Goal: Task Accomplishment & Management: Manage account settings

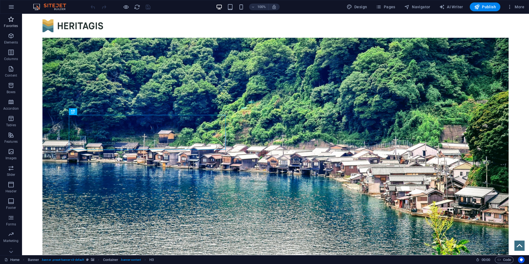
click at [11, 22] on icon "button" at bounding box center [11, 19] width 7 height 7
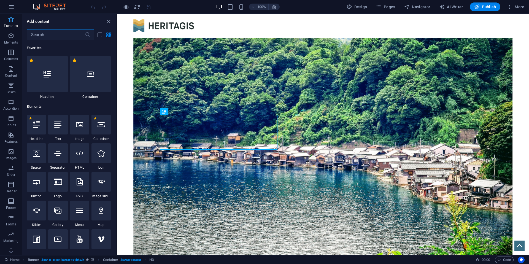
click at [11, 23] on span "Favorites" at bounding box center [11, 22] width 22 height 13
click at [11, 36] on icon "button" at bounding box center [11, 35] width 7 height 7
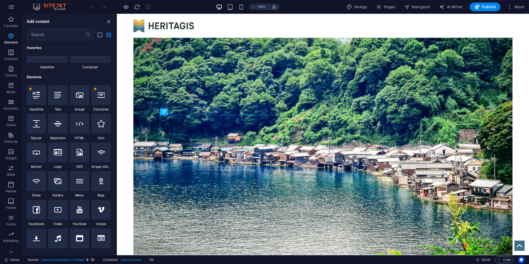
scroll to position [59, 0]
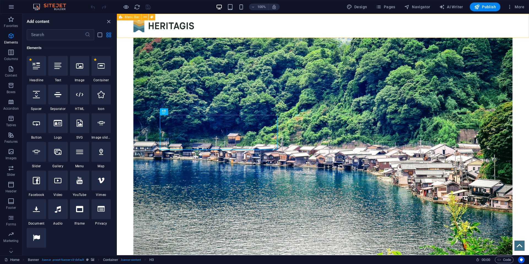
click at [177, 35] on div at bounding box center [323, 26] width 412 height 24
click at [172, 28] on div at bounding box center [322, 25] width 379 height 13
click at [413, 1] on div "100% Design Pages Navigator AI Writer Publish More" at bounding box center [264, 6] width 528 height 13
click at [413, 5] on span "Navigator" at bounding box center [417, 7] width 26 height 6
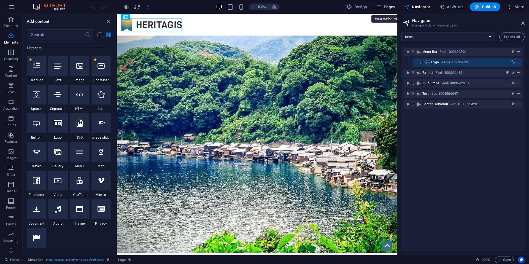
click at [388, 4] on button "Pages" at bounding box center [385, 6] width 24 height 9
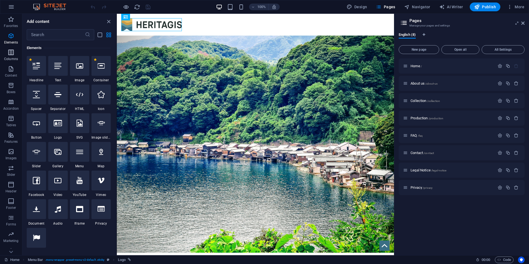
click at [13, 58] on p "Columns" at bounding box center [11, 59] width 14 height 4
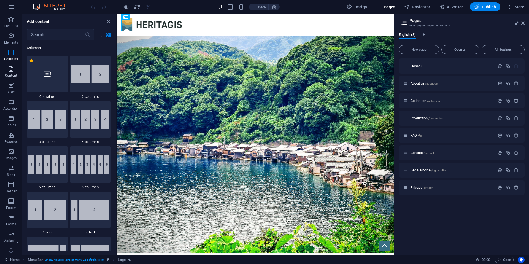
click at [11, 71] on icon "button" at bounding box center [11, 69] width 7 height 7
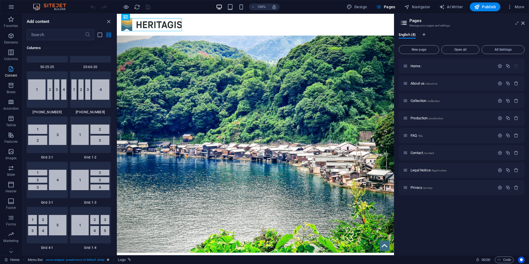
scroll to position [963, 0]
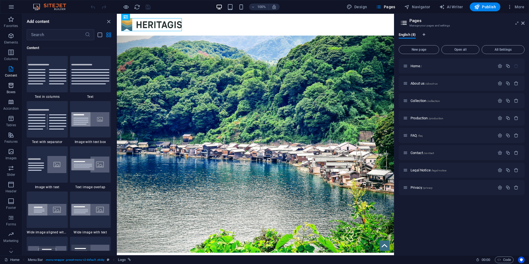
click at [10, 84] on icon "button" at bounding box center [11, 85] width 7 height 7
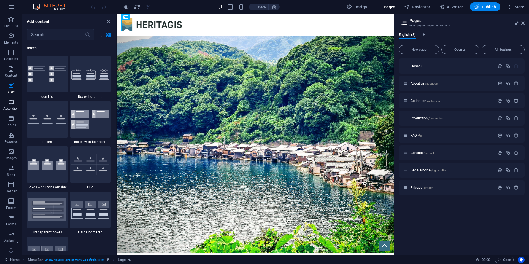
click at [10, 108] on p "Accordion" at bounding box center [10, 108] width 15 height 4
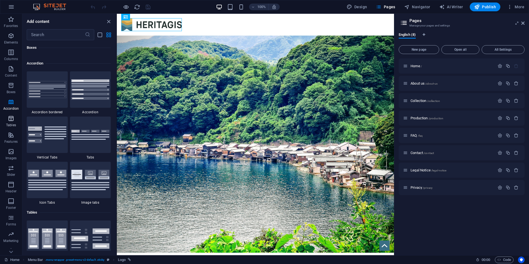
scroll to position [1758, 0]
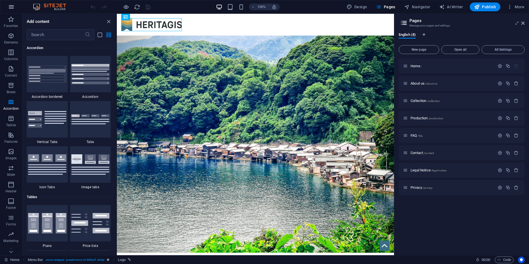
click at [12, 10] on button "button" at bounding box center [11, 6] width 13 height 13
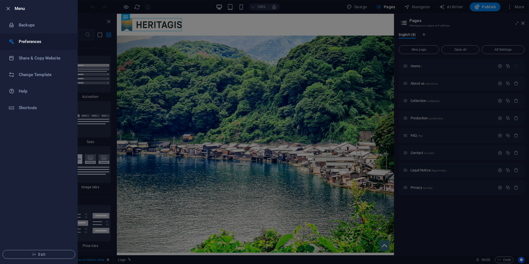
click at [26, 41] on h6 "Preferences" at bounding box center [44, 41] width 51 height 7
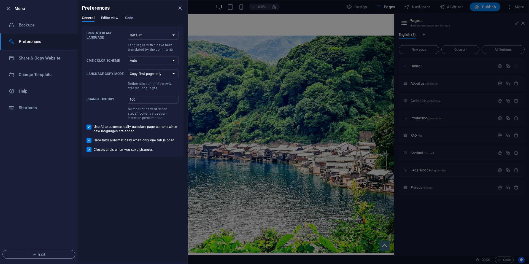
click at [115, 21] on button "Editor view" at bounding box center [109, 19] width 17 height 6
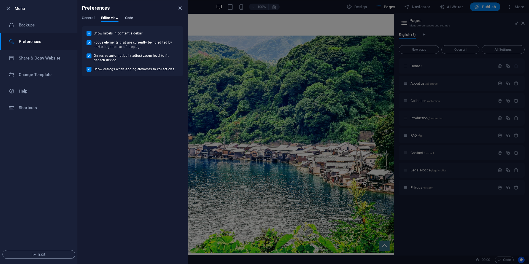
click at [130, 17] on span "Code" at bounding box center [129, 19] width 8 height 8
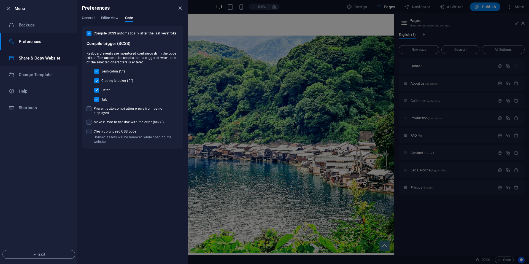
click at [36, 59] on h6 "Share & Copy Website" at bounding box center [44, 58] width 51 height 7
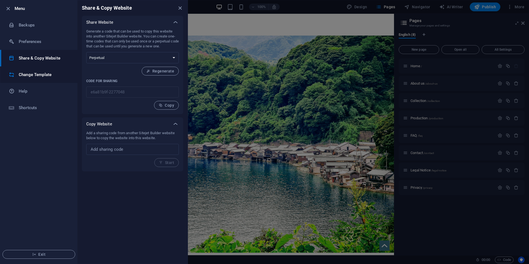
click at [36, 75] on h6 "Change Template" at bounding box center [44, 74] width 51 height 7
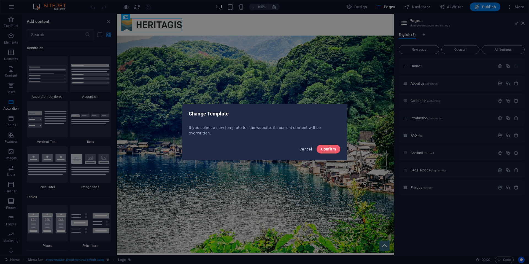
click at [303, 152] on button "Cancel" at bounding box center [305, 149] width 17 height 9
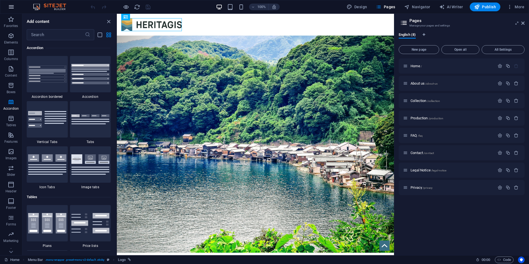
click at [11, 1] on button "button" at bounding box center [11, 6] width 13 height 13
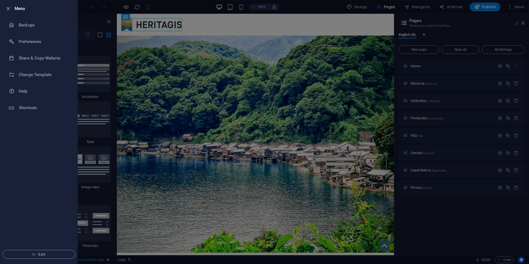
click at [110, 152] on div at bounding box center [264, 132] width 529 height 264
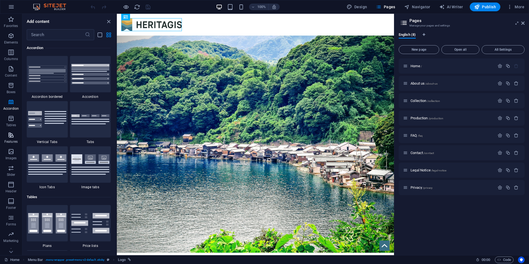
scroll to position [7, 0]
click at [13, 234] on p "Marketing" at bounding box center [10, 234] width 15 height 4
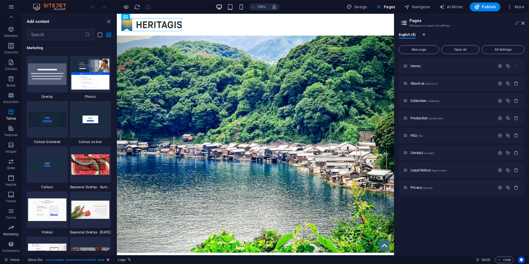
scroll to position [4484, 0]
click at [8, 247] on span "Collections" at bounding box center [11, 247] width 22 height 13
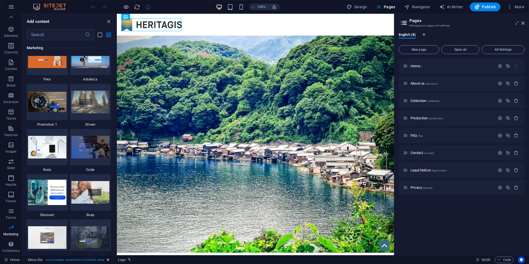
scroll to position [4706, 0]
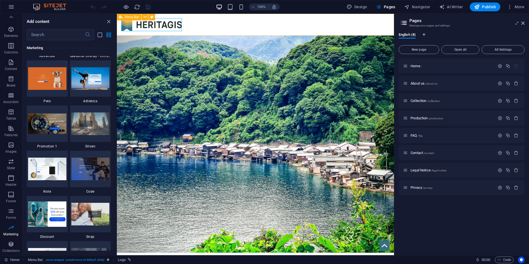
click at [130, 18] on span "Menu Bar" at bounding box center [132, 16] width 14 height 3
click at [200, 24] on div at bounding box center [255, 25] width 277 height 22
click at [165, 23] on div at bounding box center [255, 24] width 268 height 13
click at [362, 7] on span "Design" at bounding box center [356, 7] width 21 height 6
select select "rem"
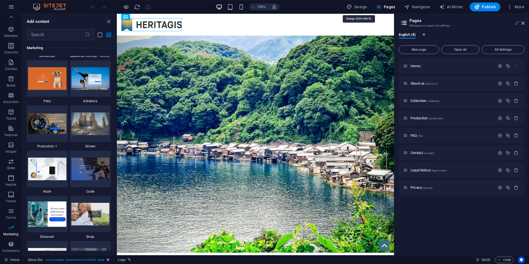
select select "400"
select select "px"
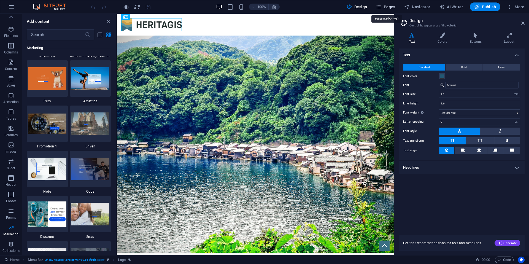
click at [388, 6] on span "Pages" at bounding box center [385, 7] width 19 height 6
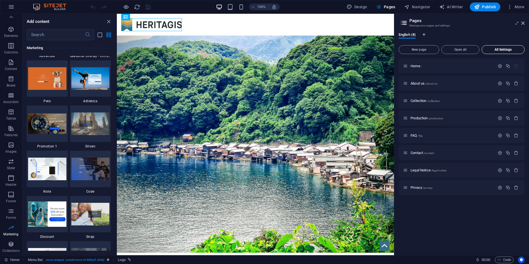
click at [491, 51] on button "All Settings" at bounding box center [502, 49] width 43 height 9
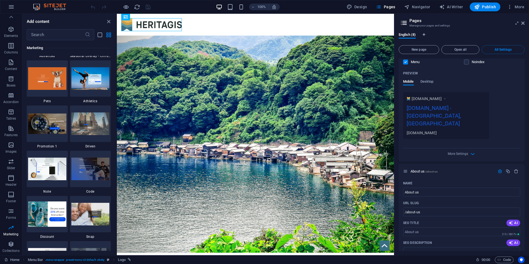
scroll to position [128, 0]
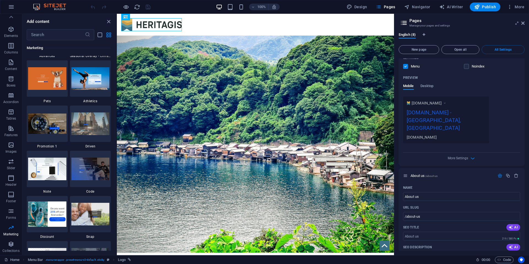
click at [458, 107] on div "[DOMAIN_NAME] [DOMAIN_NAME] - [GEOGRAPHIC_DATA], [GEOGRAPHIC_DATA] [DOMAIN_NAME]" at bounding box center [446, 119] width 86 height 47
click at [458, 112] on div "[DOMAIN_NAME] - [GEOGRAPHIC_DATA], [GEOGRAPHIC_DATA]" at bounding box center [445, 121] width 79 height 26
click at [435, 115] on div "[DOMAIN_NAME] - [GEOGRAPHIC_DATA], [GEOGRAPHIC_DATA]" at bounding box center [445, 121] width 79 height 26
click at [423, 134] on div "[DOMAIN_NAME]" at bounding box center [445, 137] width 79 height 6
click at [423, 103] on span "[DOMAIN_NAME]" at bounding box center [426, 103] width 30 height 6
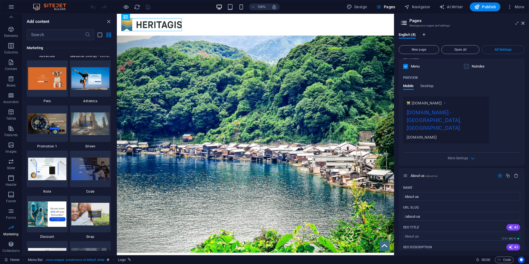
drag, startPoint x: 447, startPoint y: 104, endPoint x: 447, endPoint y: 114, distance: 9.9
click at [446, 104] on icon at bounding box center [444, 103] width 4 height 6
click at [447, 115] on div "[DOMAIN_NAME] - [GEOGRAPHIC_DATA], [GEOGRAPHIC_DATA]" at bounding box center [445, 121] width 79 height 26
click at [461, 156] on span "More Settings" at bounding box center [457, 158] width 20 height 4
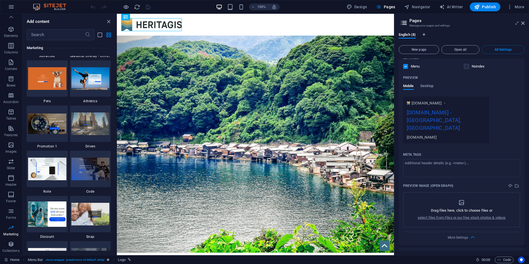
click at [452, 115] on div "[DOMAIN_NAME] - [GEOGRAPHIC_DATA], [GEOGRAPHIC_DATA]" at bounding box center [445, 121] width 79 height 26
click at [458, 113] on div "[DOMAIN_NAME] - [GEOGRAPHIC_DATA], [GEOGRAPHIC_DATA]" at bounding box center [445, 121] width 79 height 26
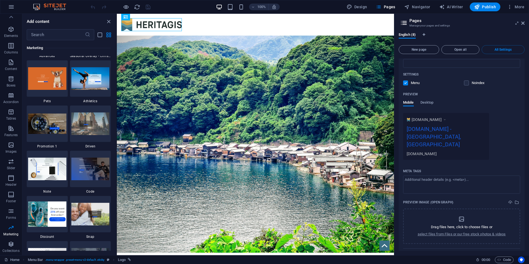
scroll to position [108, 0]
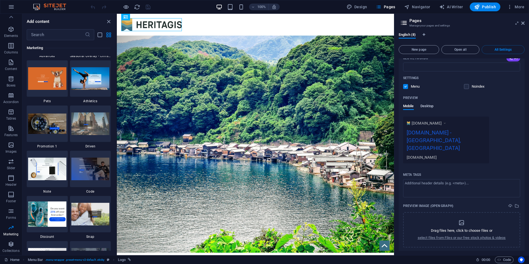
click at [427, 106] on span "Desktop" at bounding box center [426, 107] width 13 height 8
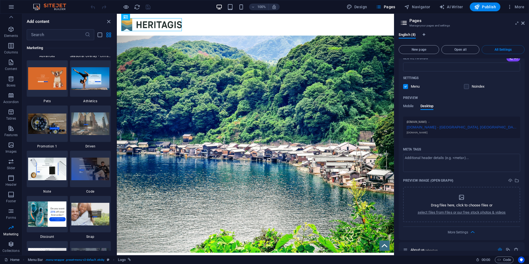
click at [431, 126] on div "[DOMAIN_NAME] - [GEOGRAPHIC_DATA], [GEOGRAPHIC_DATA]" at bounding box center [461, 127] width 110 height 6
click at [426, 131] on div "[DOMAIN_NAME]" at bounding box center [461, 132] width 110 height 4
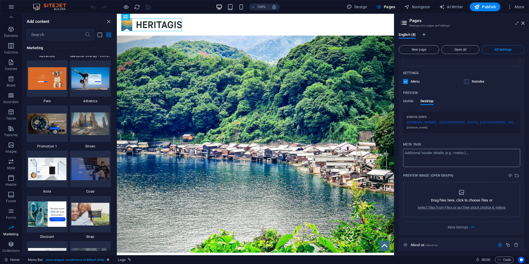
scroll to position [113, 0]
click at [410, 102] on span "Mobile" at bounding box center [408, 101] width 11 height 8
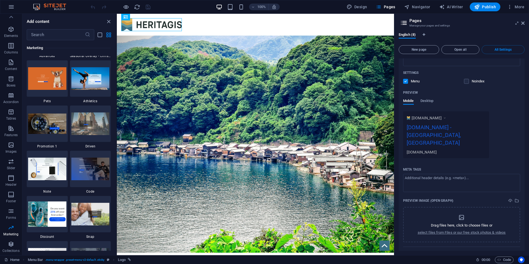
click at [419, 119] on span "[DOMAIN_NAME]" at bounding box center [426, 118] width 30 height 6
click at [446, 119] on icon at bounding box center [444, 118] width 4 height 6
click at [442, 149] on div "[DOMAIN_NAME]" at bounding box center [445, 152] width 79 height 6
click at [514, 11] on button "More" at bounding box center [515, 6] width 22 height 9
click at [502, 24] on h6 "Website Settings" at bounding box center [503, 21] width 33 height 7
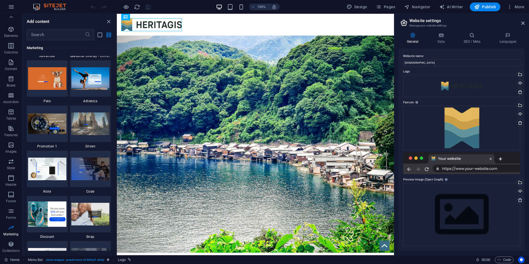
click at [454, 160] on div at bounding box center [461, 163] width 117 height 22
click at [455, 167] on div at bounding box center [461, 163] width 117 height 22
click at [454, 163] on div at bounding box center [461, 163] width 117 height 22
click at [421, 169] on div at bounding box center [461, 163] width 117 height 22
click at [447, 158] on div at bounding box center [461, 163] width 117 height 22
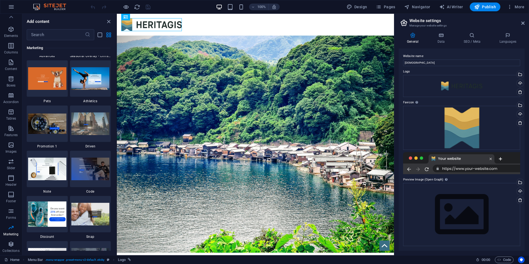
click at [500, 158] on div at bounding box center [461, 163] width 117 height 22
click at [487, 158] on div at bounding box center [461, 163] width 117 height 22
click at [481, 172] on div at bounding box center [461, 163] width 117 height 22
click at [483, 222] on div "Drag files here, click to choose files or select files from Files or our free s…" at bounding box center [461, 214] width 117 height 63
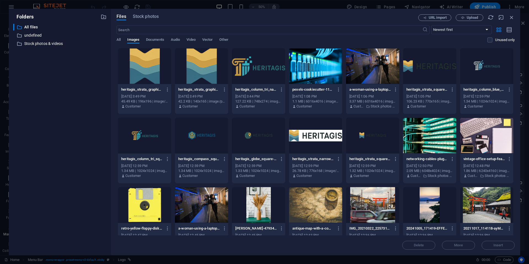
click at [137, 72] on div at bounding box center [144, 66] width 53 height 36
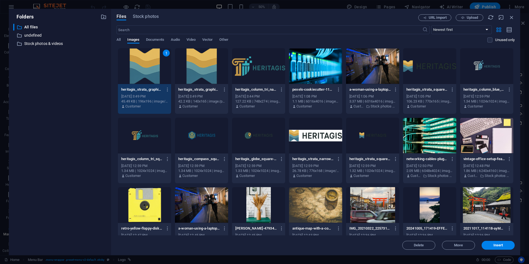
click at [191, 89] on p "heritagis_strata_graphics-fM6xmsczrB43N12omZH42Q.png" at bounding box center [198, 89] width 41 height 5
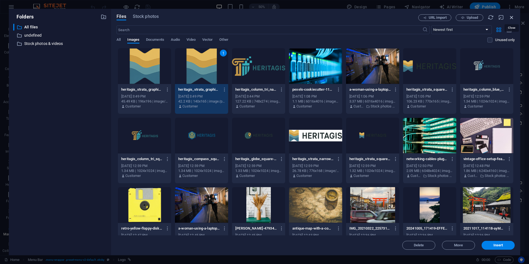
click at [513, 16] on icon "button" at bounding box center [511, 17] width 6 height 6
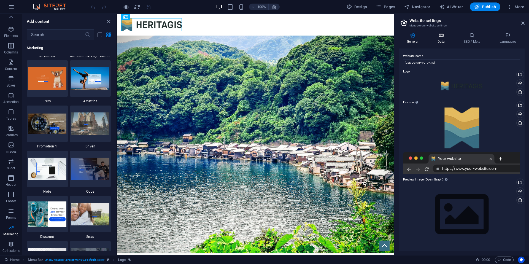
click at [444, 38] on icon at bounding box center [441, 35] width 24 height 6
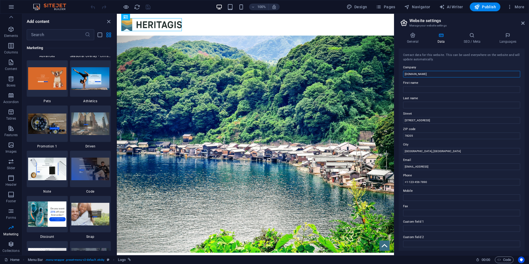
drag, startPoint x: 429, startPoint y: 74, endPoint x: 396, endPoint y: 75, distance: 33.3
click at [396, 75] on div "General Data SEO / Meta Languages Website name Heritagis Logo Drag files here, …" at bounding box center [461, 141] width 135 height 227
type input "[DEMOGRAPHIC_DATA]"
drag, startPoint x: 433, startPoint y: 121, endPoint x: 410, endPoint y: 123, distance: 22.9
click at [410, 123] on input "[STREET_ADDRESS]" at bounding box center [461, 120] width 117 height 7
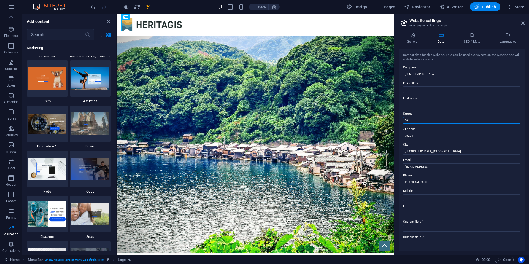
type input "3"
drag, startPoint x: 417, startPoint y: 134, endPoint x: 401, endPoint y: 137, distance: 16.8
click at [401, 137] on div "Contact data for this website. This can be used everywhere on the website and w…" at bounding box center [461, 149] width 126 height 202
drag, startPoint x: 428, startPoint y: 151, endPoint x: 398, endPoint y: 153, distance: 30.6
click at [397, 153] on div "General Data SEO / Meta Languages Website name Heritagis Logo Drag files here, …" at bounding box center [461, 141] width 135 height 227
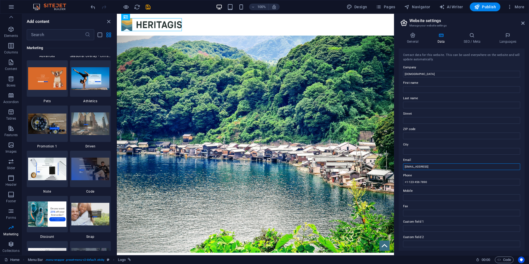
drag, startPoint x: 469, startPoint y: 166, endPoint x: 395, endPoint y: 167, distance: 73.5
click at [395, 167] on div "General Data SEO / Meta Languages Website name Heritagis Logo Drag files here, …" at bounding box center [461, 141] width 135 height 227
type input "[EMAIL_ADDRESS][DOMAIN_NAME]"
click at [422, 182] on input "+1-123-456-7890" at bounding box center [461, 182] width 117 height 7
drag, startPoint x: 547, startPoint y: 195, endPoint x: 382, endPoint y: 183, distance: 165.6
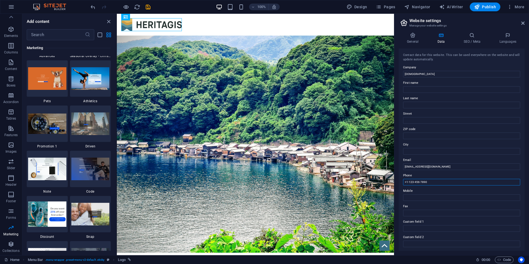
click at [429, 180] on input "+1-123-456-7890" at bounding box center [461, 182] width 117 height 7
drag, startPoint x: 428, startPoint y: 181, endPoint x: 400, endPoint y: 181, distance: 27.8
click at [400, 181] on div "Contact data for this website. This can be used everywhere on the website and w…" at bounding box center [461, 149] width 126 height 202
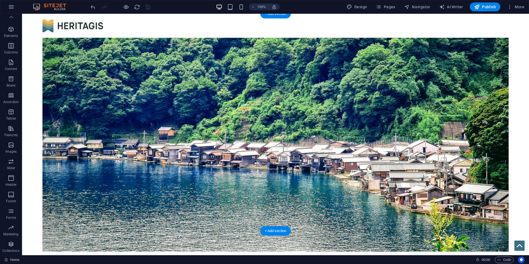
scroll to position [0, 0]
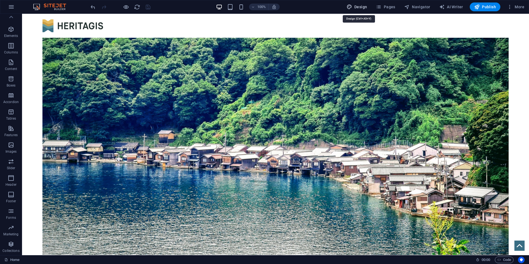
click at [369, 6] on button "Design" at bounding box center [356, 6] width 25 height 9
select select "rem"
select select "400"
select select "px"
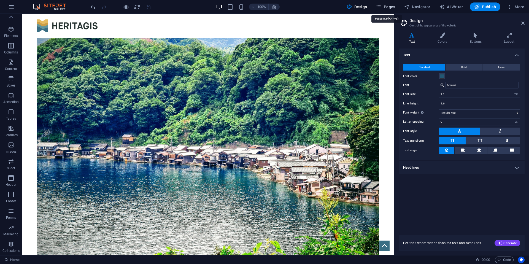
click at [391, 6] on span "Pages" at bounding box center [385, 7] width 19 height 6
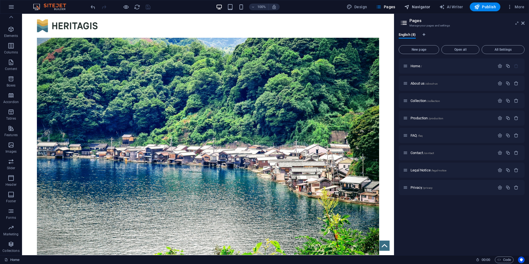
click at [420, 7] on span "Navigator" at bounding box center [417, 7] width 26 height 6
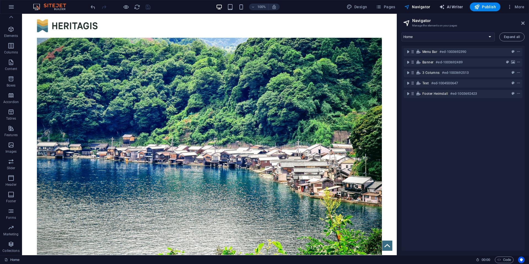
click at [444, 6] on icon "button" at bounding box center [442, 7] width 6 height 6
select select "English"
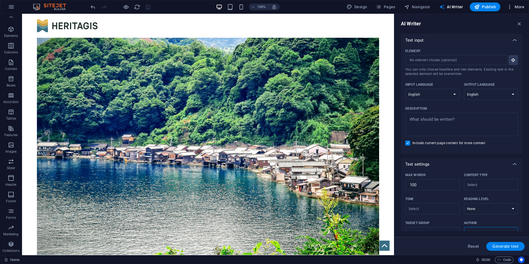
click at [514, 5] on span "More" at bounding box center [515, 7] width 17 height 6
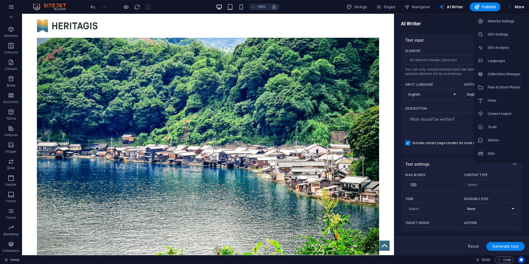
click at [507, 20] on h6 "Website Settings" at bounding box center [503, 21] width 33 height 7
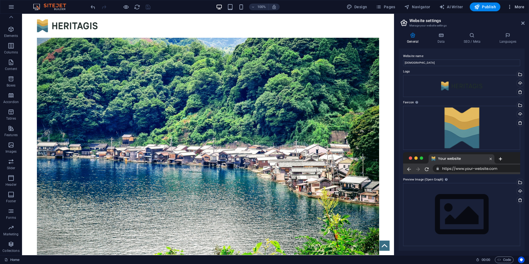
click at [512, 9] on span "More" at bounding box center [515, 7] width 17 height 6
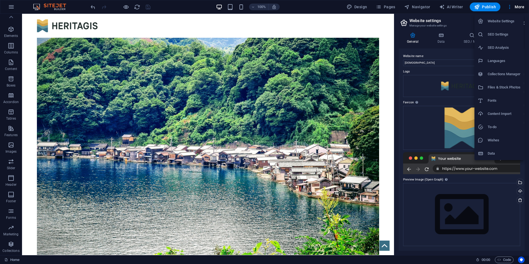
click at [467, 23] on div at bounding box center [264, 132] width 529 height 264
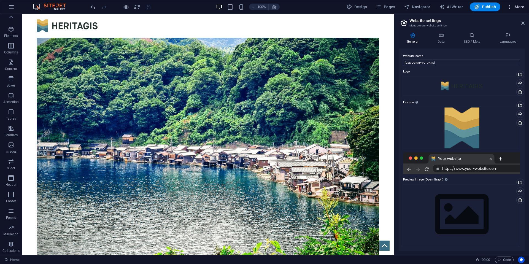
click at [514, 9] on span "More" at bounding box center [515, 7] width 17 height 6
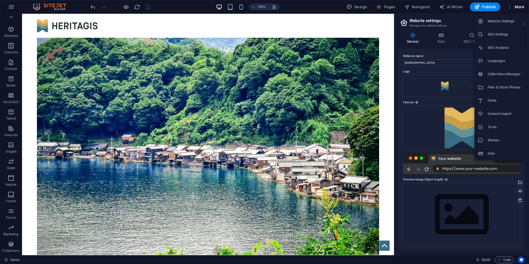
click at [466, 22] on div at bounding box center [264, 132] width 529 height 264
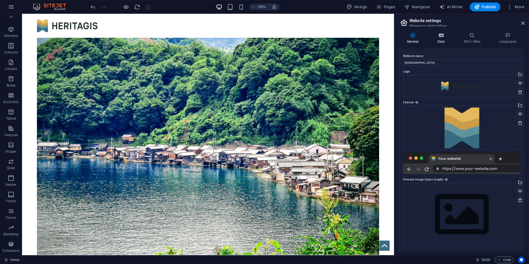
click at [444, 34] on icon at bounding box center [441, 35] width 24 height 6
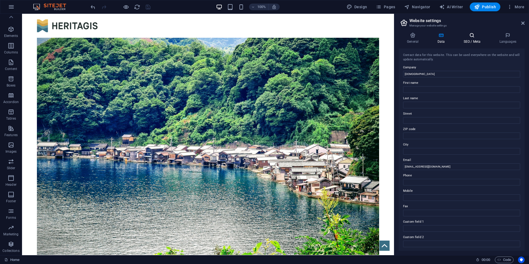
click at [464, 36] on icon at bounding box center [472, 35] width 34 height 6
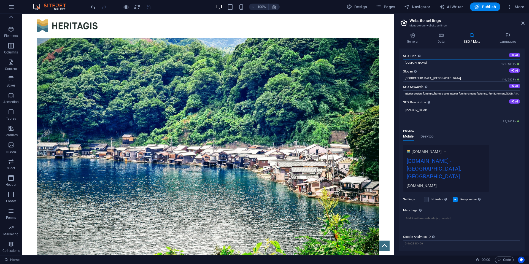
click at [426, 62] on input "[DOMAIN_NAME]" at bounding box center [461, 62] width 117 height 7
drag, startPoint x: 431, startPoint y: 61, endPoint x: 404, endPoint y: 60, distance: 27.3
click at [404, 60] on input "[DOMAIN_NAME]" at bounding box center [461, 62] width 117 height 7
type input "[DEMOGRAPHIC_DATA]"
drag, startPoint x: 427, startPoint y: 77, endPoint x: 396, endPoint y: 79, distance: 31.5
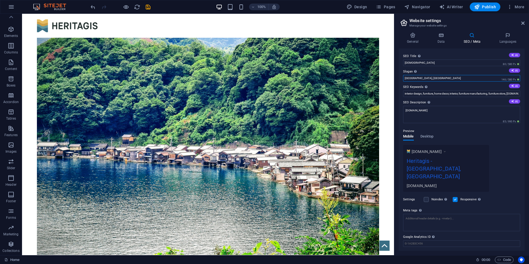
click at [397, 79] on div "General Data SEO / Meta Languages Website name Heritagis Logo Drag files here, …" at bounding box center [461, 141] width 135 height 227
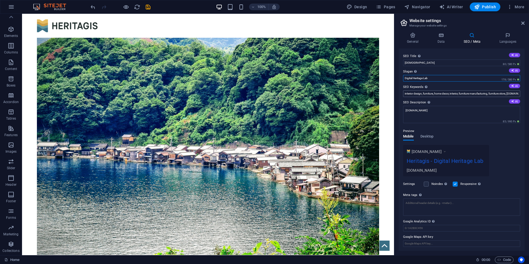
type input "Digital Heritage Lab"
click at [413, 93] on input "interior design, furniture, home decor, interior, furniture manufacturing, furn…" at bounding box center [461, 93] width 117 height 7
type input "GIS,heritage,archaeology,[GEOGRAPHIC_DATA],DEM,map,chartography"
click at [433, 110] on textarea "[DOMAIN_NAME]" at bounding box center [461, 114] width 117 height 17
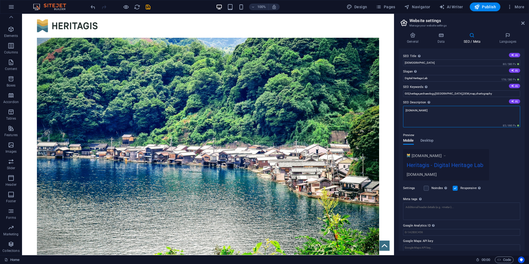
drag, startPoint x: 421, startPoint y: 112, endPoint x: 399, endPoint y: 110, distance: 21.9
click at [399, 110] on div "SEO Title The title of your website - make it something that stands out in sear…" at bounding box center [461, 149] width 126 height 202
type textarea "/"
click at [411, 110] on textarea "[DEMOGRAPHIC_DATA]" at bounding box center [461, 116] width 117 height 21
click at [434, 113] on textarea "[DEMOGRAPHIC_DATA]" at bounding box center [461, 116] width 117 height 21
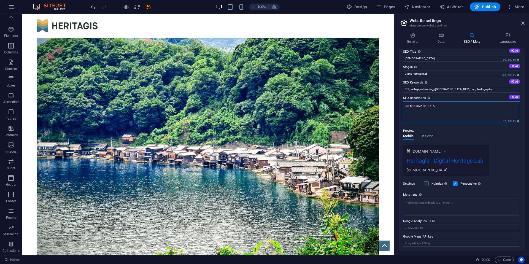
type textarea "[DEMOGRAPHIC_DATA]"
click at [453, 132] on div "Preview" at bounding box center [461, 130] width 117 height 7
click at [455, 131] on div "Preview" at bounding box center [461, 130] width 117 height 7
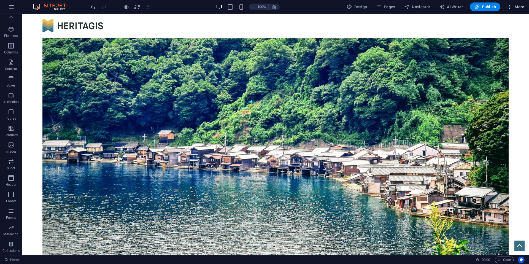
click at [517, 6] on span "More" at bounding box center [515, 7] width 17 height 6
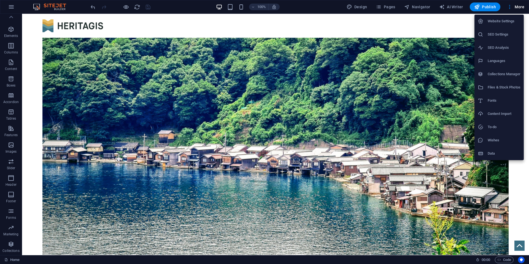
click at [502, 25] on li "Website Settings" at bounding box center [498, 21] width 49 height 13
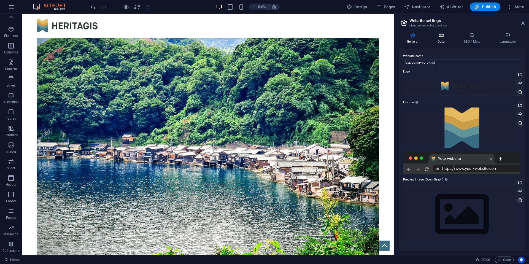
click at [451, 37] on icon at bounding box center [441, 35] width 24 height 6
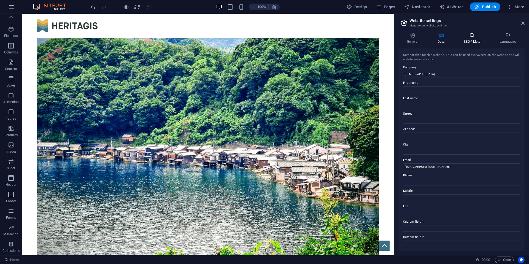
click at [464, 38] on icon at bounding box center [472, 35] width 34 height 6
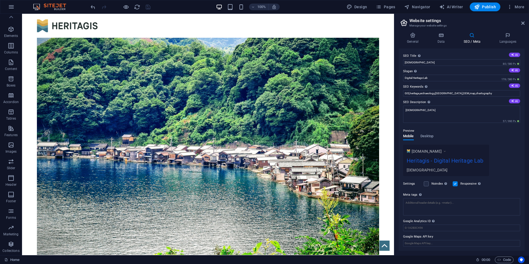
scroll to position [0, 0]
drag, startPoint x: 438, startPoint y: 152, endPoint x: 448, endPoint y: 152, distance: 10.5
click at [438, 152] on span "[DOMAIN_NAME]" at bounding box center [426, 152] width 30 height 6
click at [446, 152] on icon at bounding box center [444, 152] width 4 height 6
click at [472, 40] on h4 "SEO / Meta" at bounding box center [473, 38] width 36 height 12
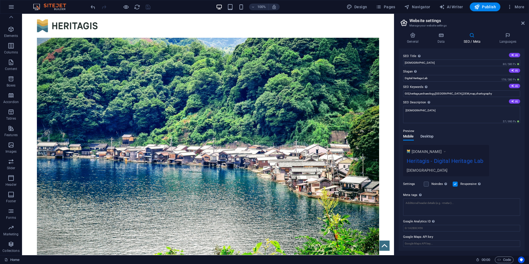
drag, startPoint x: 437, startPoint y: 132, endPoint x: 433, endPoint y: 135, distance: 5.3
click at [437, 133] on div "Preview" at bounding box center [461, 131] width 117 height 7
click at [431, 136] on span "Desktop" at bounding box center [426, 137] width 13 height 8
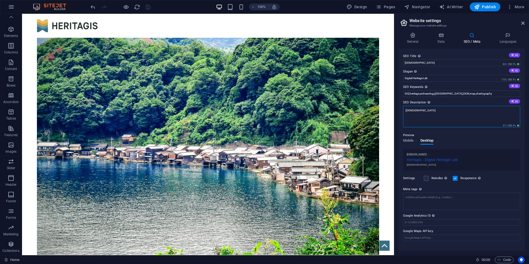
click at [421, 111] on textarea "[DEMOGRAPHIC_DATA]" at bounding box center [461, 116] width 117 height 21
drag, startPoint x: 447, startPoint y: 121, endPoint x: 385, endPoint y: 109, distance: 62.3
drag, startPoint x: 425, startPoint y: 111, endPoint x: 393, endPoint y: 108, distance: 31.5
click at [394, 108] on aside "Website settings Manage your website settings General Data SEO / Meta Languages…" at bounding box center [461, 134] width 135 height 241
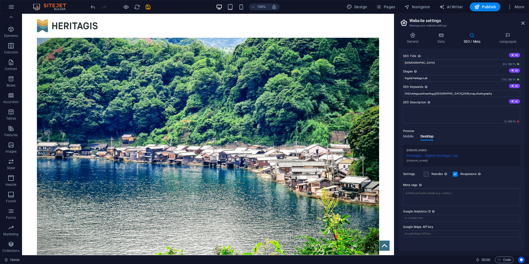
click at [440, 44] on div "General Data SEO / Meta Languages Website name Heritagis Logo Drag files here, …" at bounding box center [461, 141] width 126 height 218
click at [442, 41] on h4 "Data" at bounding box center [442, 38] width 26 height 12
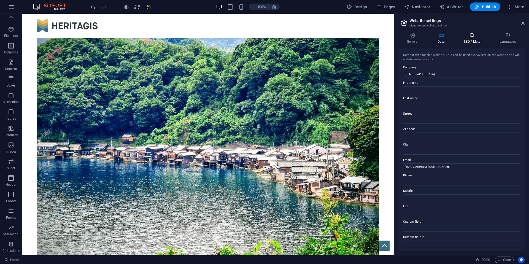
click at [467, 41] on h4 "SEO / Meta" at bounding box center [473, 38] width 36 height 12
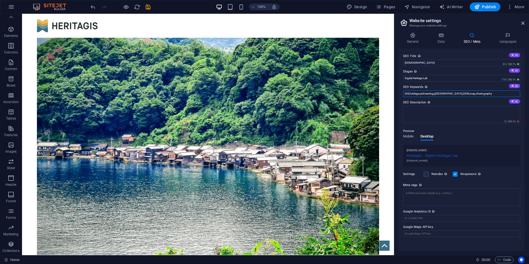
drag, startPoint x: 410, startPoint y: 93, endPoint x: 403, endPoint y: 92, distance: 6.4
click at [403, 92] on input "GIS,heritage,archaeology,[GEOGRAPHIC_DATA],DEM,map,chartography" at bounding box center [461, 93] width 117 height 7
click at [415, 94] on input "heritage,archaeology,point cloud,DEM,map,chartography" at bounding box center [461, 93] width 117 height 7
click at [435, 93] on input "heritage,GIS,archaeology,point cloud,DEM,map,chartography" at bounding box center [461, 93] width 117 height 7
click at [483, 93] on input "heritage,GIS,archaeology,point cloud,DEM,map,chartography" at bounding box center [461, 93] width 117 height 7
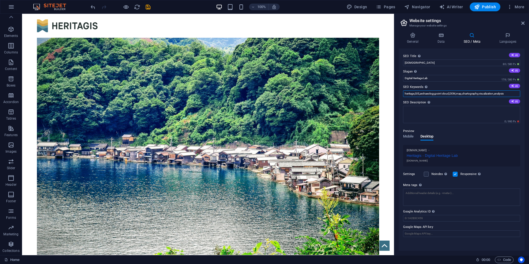
type input "heritage,GIS,archaeology,point cloud,DEM,map,chartography,visualization,analysis"
click at [404, 134] on p "Preview" at bounding box center [408, 131] width 11 height 7
click at [406, 136] on span "Mobile" at bounding box center [408, 137] width 11 height 8
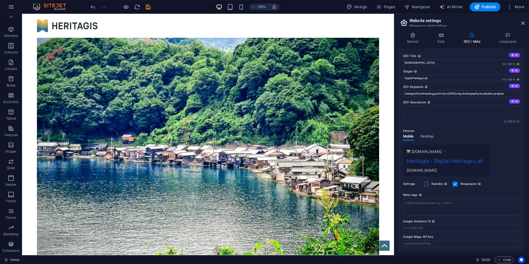
scroll to position [0, 0]
click at [453, 141] on div "Preview Mobile Desktop [DOMAIN_NAME] Heritagis - Digital Heritage Lab [DOMAIN_N…" at bounding box center [461, 149] width 117 height 53
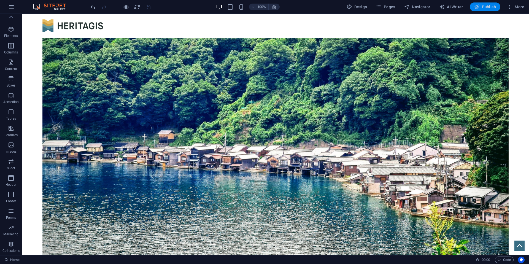
click at [491, 6] on span "Publish" at bounding box center [485, 7] width 22 height 6
